Goal: Transaction & Acquisition: Purchase product/service

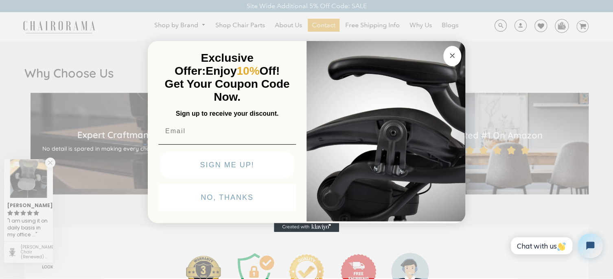
click at [451, 56] on circle "Close dialog" at bounding box center [451, 55] width 9 height 9
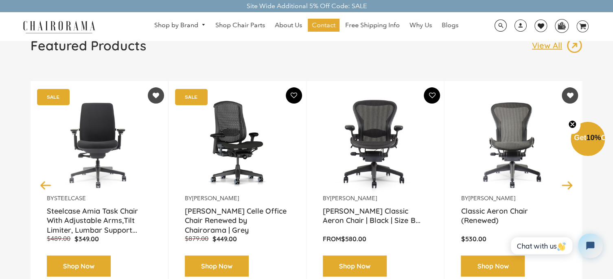
scroll to position [122, 0]
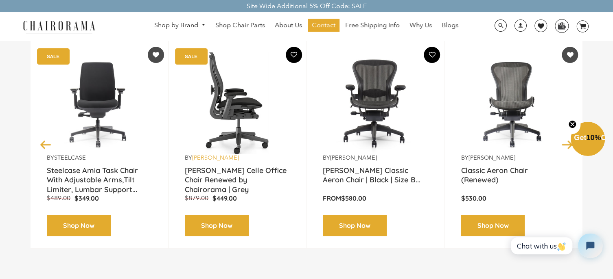
click at [239, 156] on link "[PERSON_NAME]" at bounding box center [215, 157] width 47 height 7
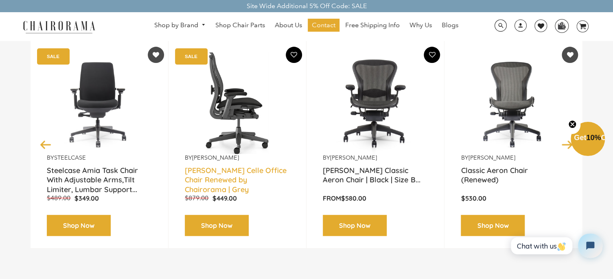
click at [233, 177] on link "[PERSON_NAME] Celle Office Chair Renewed by Chairorama | Grey" at bounding box center [237, 176] width 105 height 20
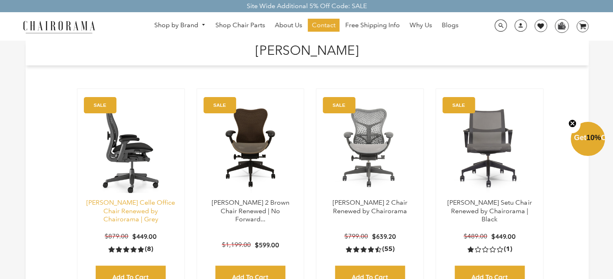
click at [129, 204] on link "[PERSON_NAME] Celle Office Chair Renewed by Chairorama | Grey" at bounding box center [130, 211] width 89 height 25
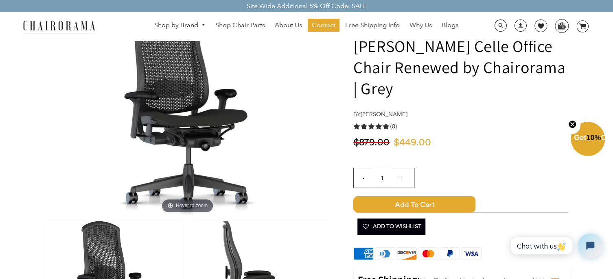
scroll to position [29, 0]
